Goal: Register for event/course

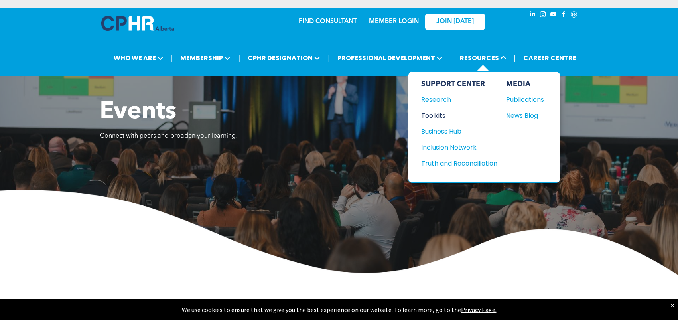
click at [433, 117] on div "Toolkits" at bounding box center [455, 115] width 69 height 10
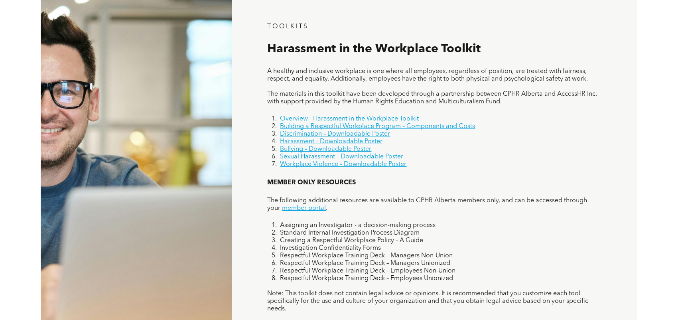
scroll to position [518, 0]
click at [377, 133] on link "Discrimination – Downloadable Poster" at bounding box center [335, 133] width 110 height 6
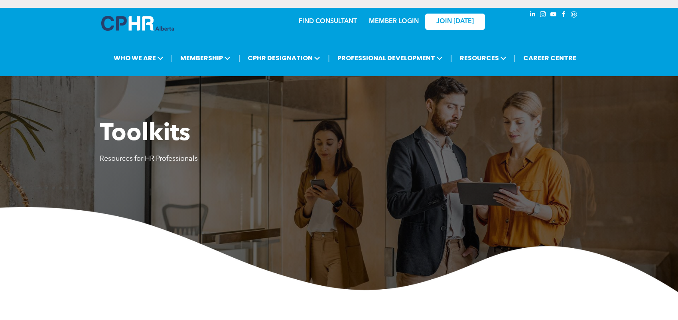
scroll to position [0, 0]
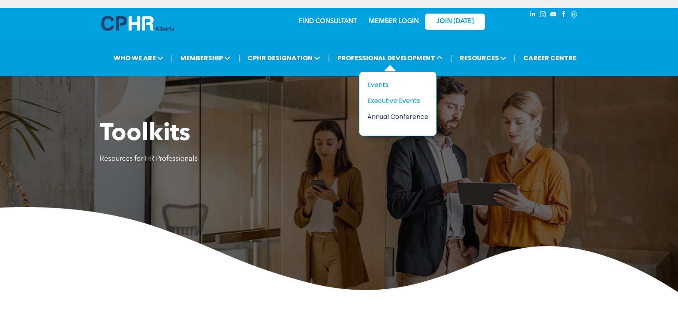
click at [385, 112] on div "Annual Conference" at bounding box center [394, 117] width 55 height 10
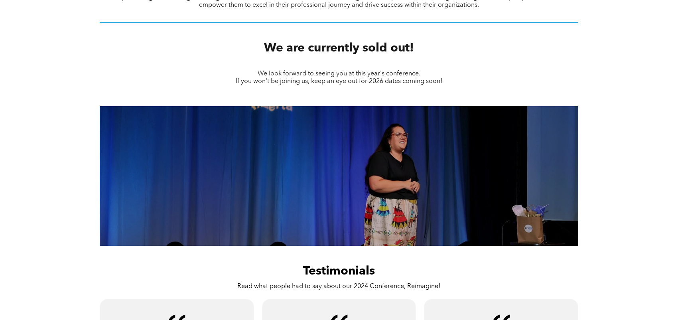
scroll to position [399, 0]
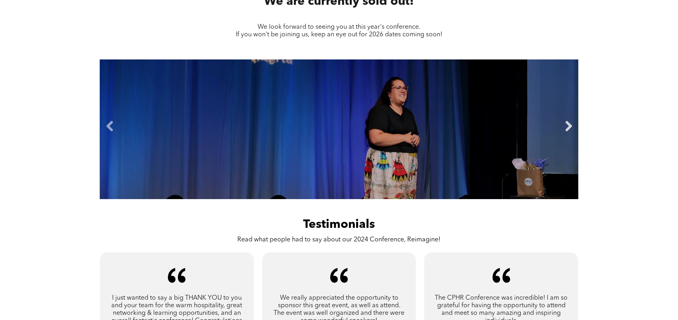
click at [569, 123] on link "Next" at bounding box center [568, 126] width 12 height 12
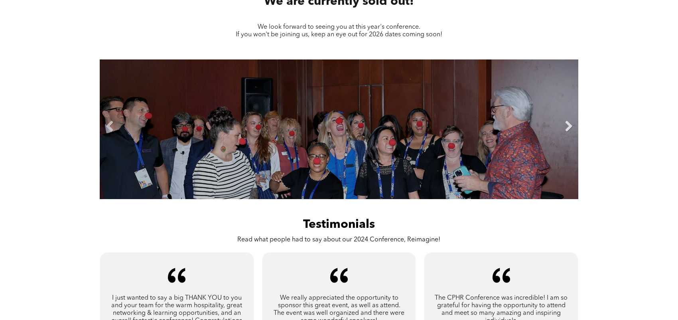
click at [569, 123] on link "Next" at bounding box center [568, 126] width 12 height 12
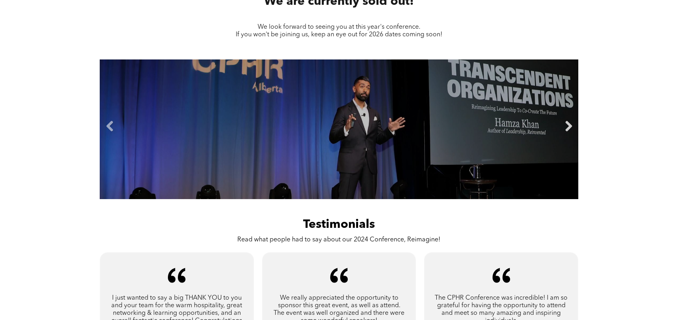
click at [569, 123] on link "Next" at bounding box center [568, 126] width 12 height 12
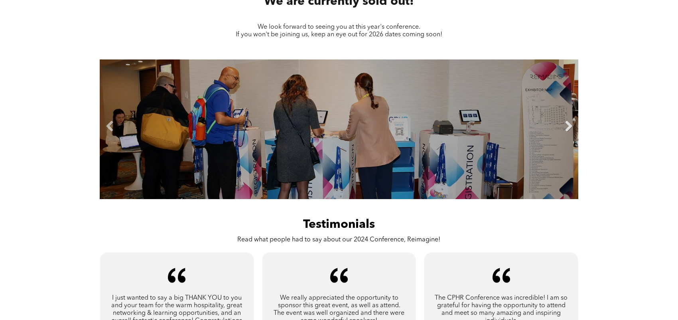
click at [569, 124] on link "Next" at bounding box center [568, 126] width 12 height 12
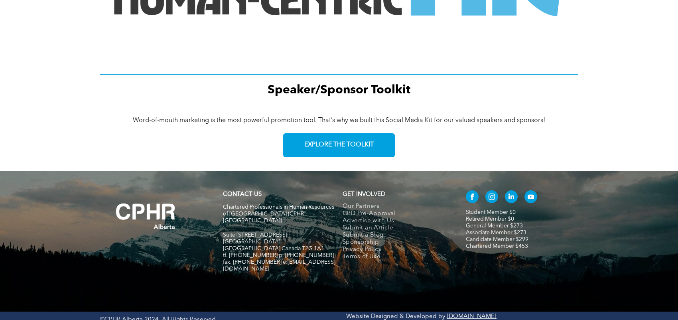
scroll to position [1125, 0]
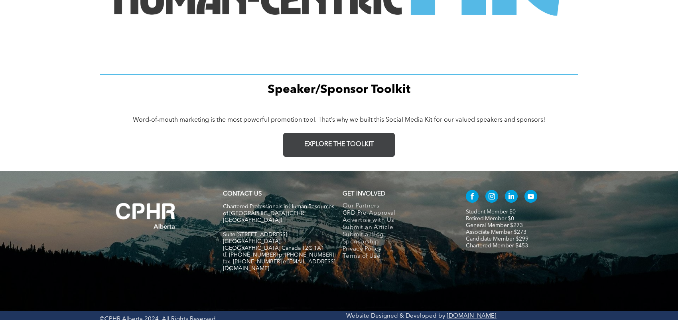
click at [372, 141] on span "EXPLORE THE TOOLKIT" at bounding box center [338, 145] width 69 height 8
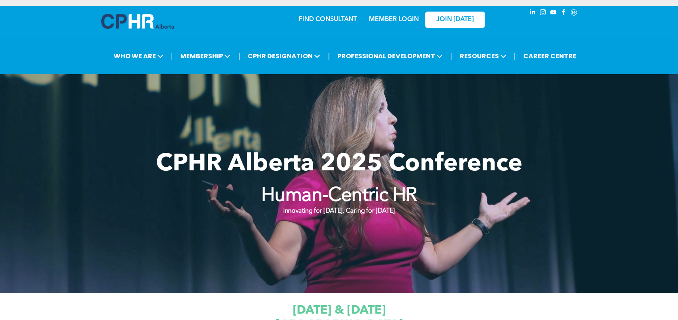
scroll to position [0, 0]
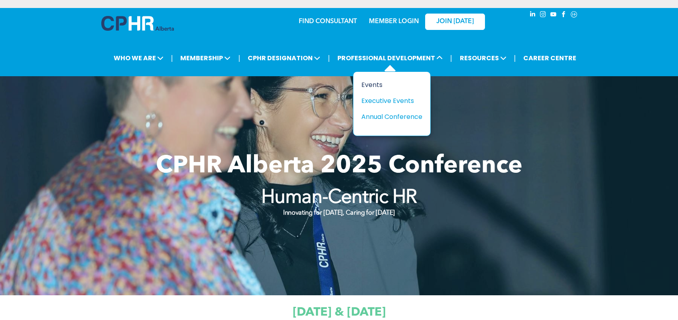
click at [370, 85] on div "Events" at bounding box center [388, 85] width 55 height 10
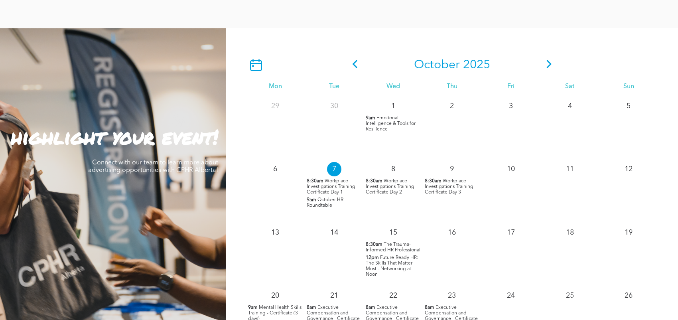
scroll to position [718, 0]
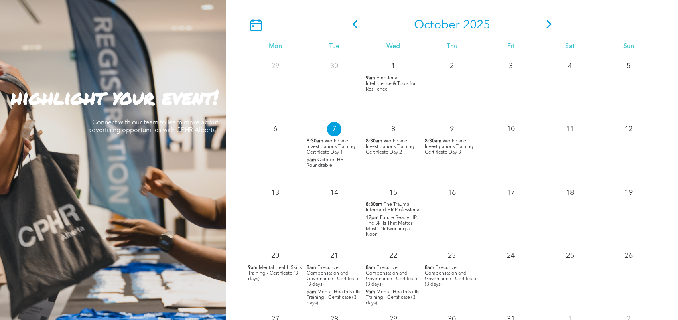
click at [341, 143] on span "Workplace Investigations Training - Certificate Day 1" at bounding box center [332, 147] width 51 height 16
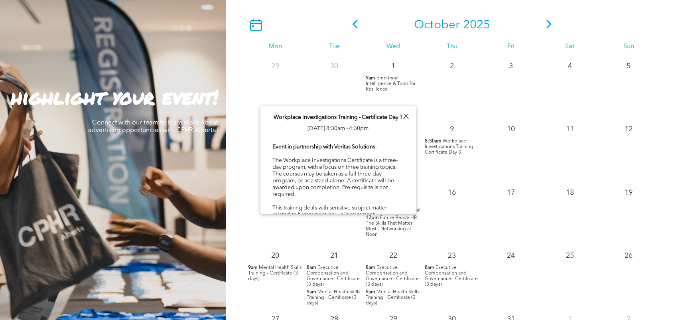
click at [665, 156] on div "[DATE] Mon Tue Wed Thu Fri Sat Sun 29 30 1 9am Emotional Intelligence & Tools f…" at bounding box center [452, 189] width 452 height 403
click at [404, 119] on div at bounding box center [405, 116] width 11 height 11
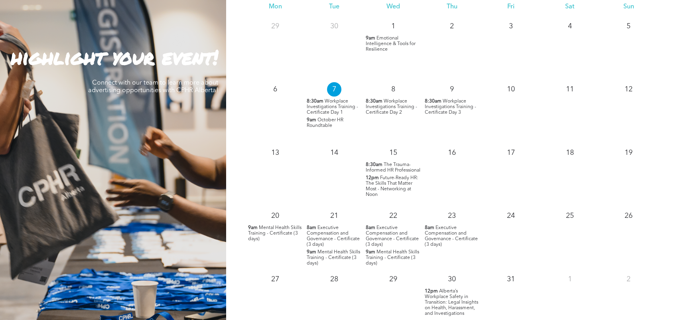
scroll to position [757, 0]
click at [382, 173] on span "The Trauma-Informed HR Professional" at bounding box center [393, 167] width 55 height 10
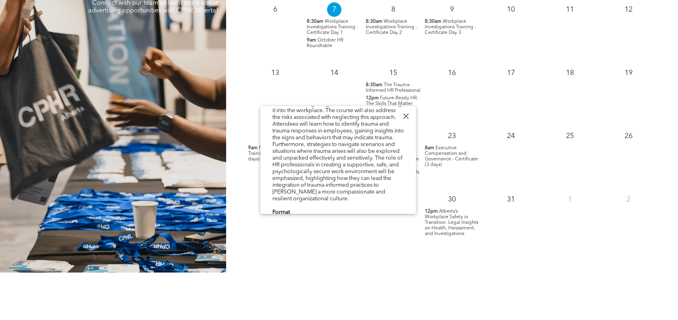
scroll to position [85, 0]
click at [578, 253] on div "[DATE] Mon Tue Wed Thu Fri Sat Sun 29 30 1 9am Emotional Intelligence & Tools f…" at bounding box center [452, 70] width 452 height 403
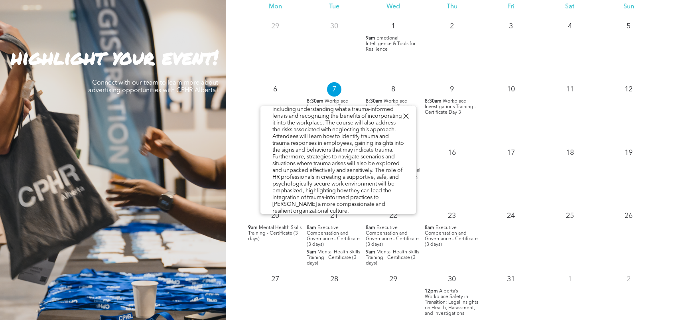
click at [408, 114] on div at bounding box center [405, 116] width 11 height 11
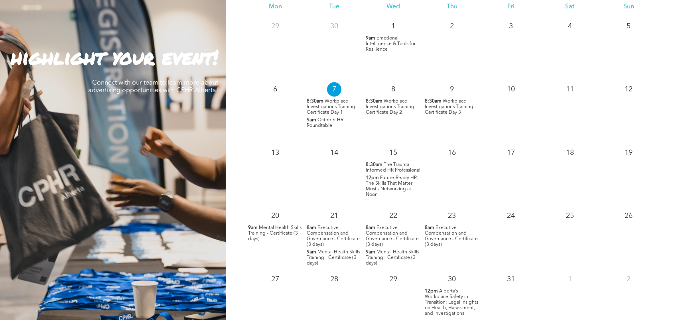
scroll to position [638, 0]
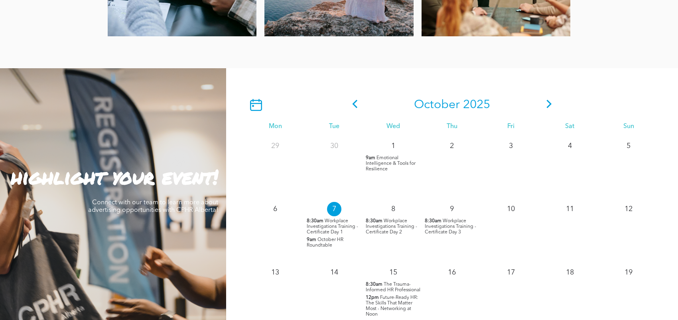
click at [549, 105] on icon at bounding box center [549, 104] width 12 height 8
click at [549, 105] on icon at bounding box center [548, 104] width 5 height 8
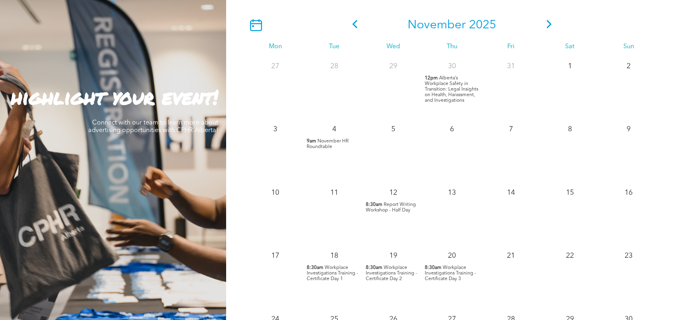
scroll to position [757, 0]
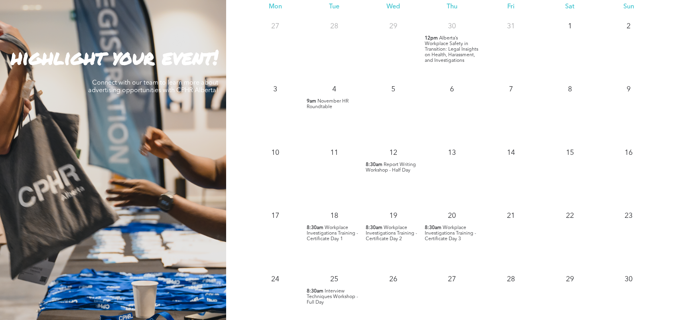
click at [317, 105] on span "November HR Roundtable" at bounding box center [328, 104] width 42 height 10
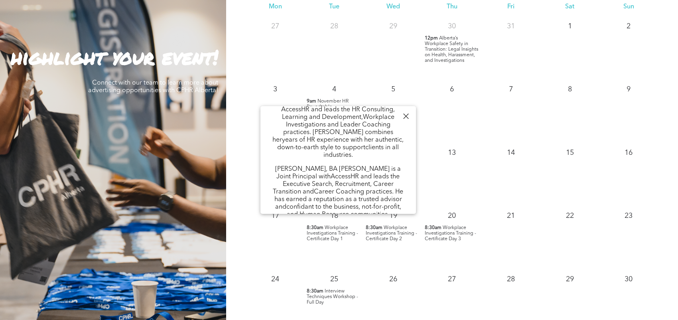
scroll to position [363, 0]
click at [486, 142] on div "14" at bounding box center [510, 151] width 59 height 18
click at [446, 164] on div "13" at bounding box center [452, 173] width 59 height 63
click at [406, 117] on div at bounding box center [405, 116] width 11 height 11
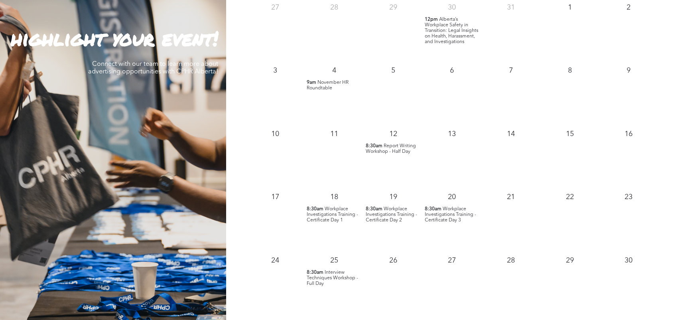
scroll to position [598, 0]
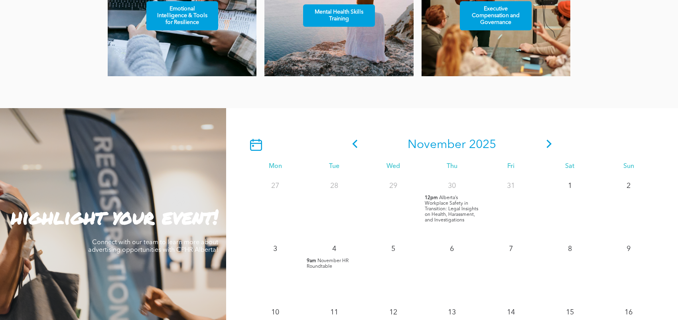
click at [548, 145] on icon at bounding box center [548, 144] width 5 height 8
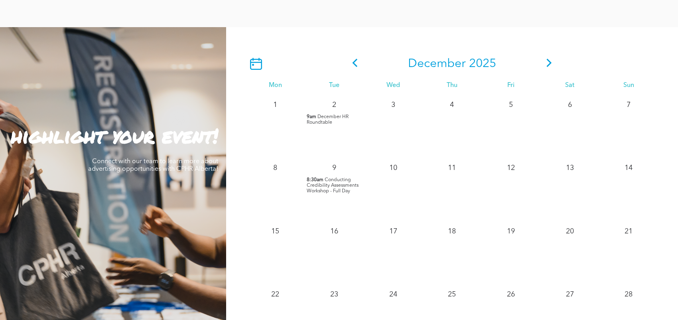
scroll to position [638, 0]
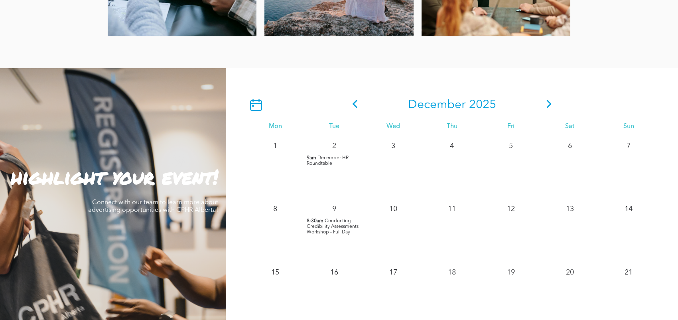
click at [546, 102] on icon at bounding box center [549, 104] width 12 height 8
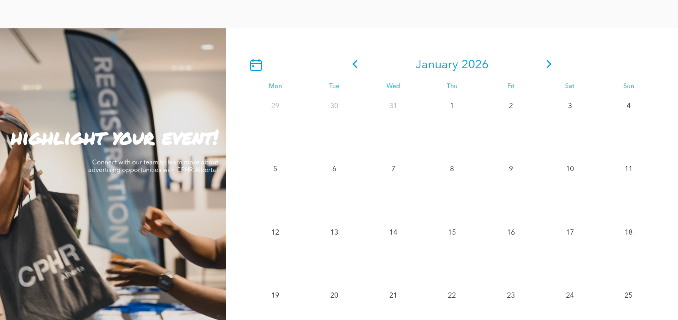
scroll to position [678, 0]
click at [549, 63] on icon at bounding box center [548, 64] width 5 height 8
click at [351, 61] on icon at bounding box center [355, 64] width 12 height 8
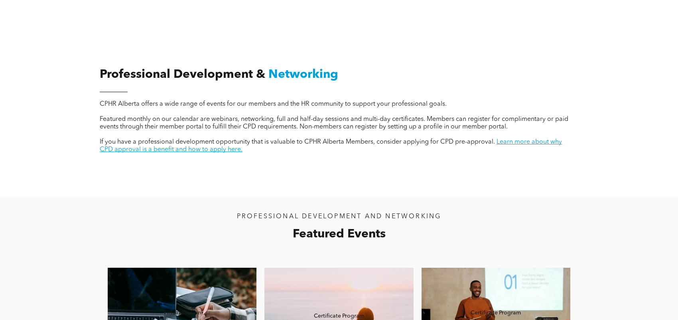
scroll to position [478, 0]
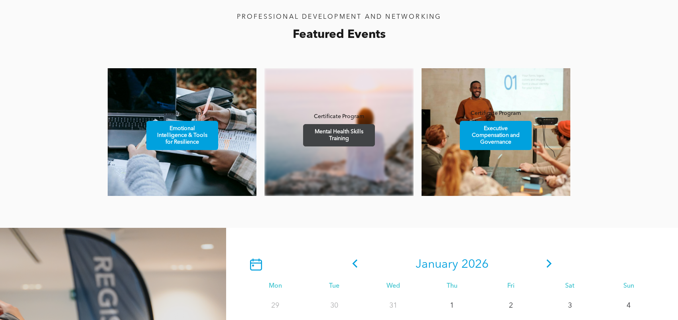
click at [347, 140] on span "Mental Health Skills Training" at bounding box center [338, 135] width 69 height 22
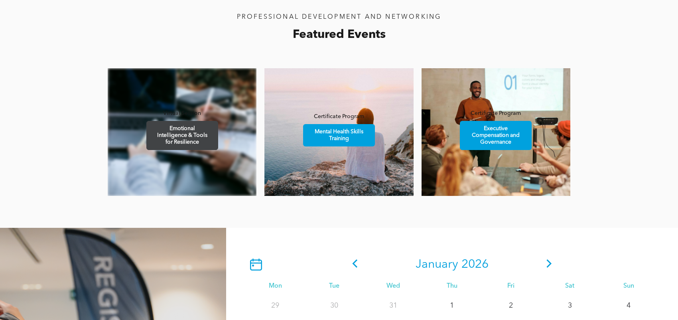
click at [167, 131] on span "Emotional Intelligence & Tools for Resilience" at bounding box center [181, 135] width 69 height 28
